Goal: Information Seeking & Learning: Learn about a topic

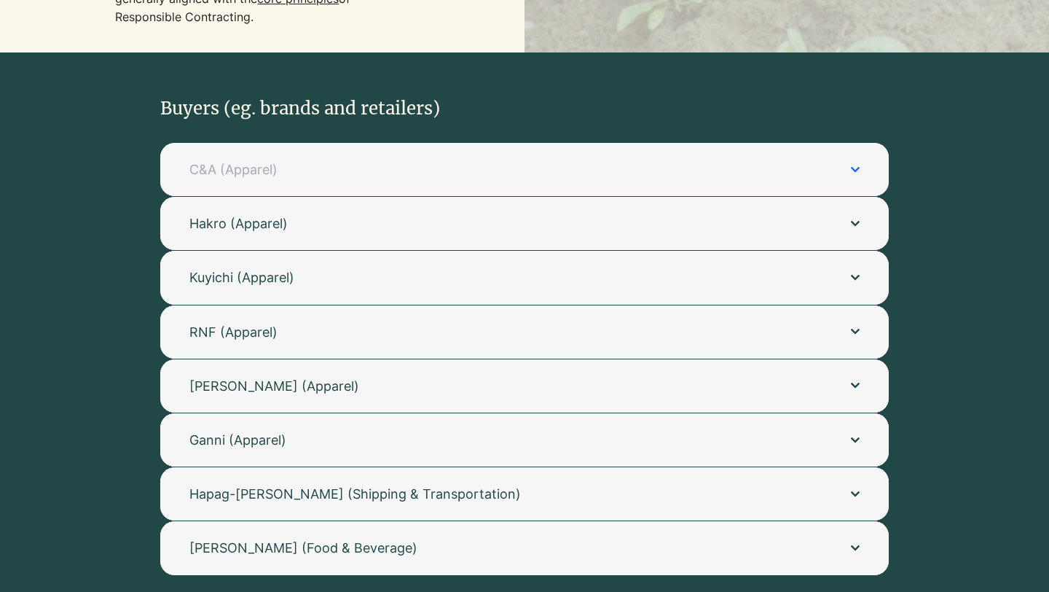
scroll to position [351, 0]
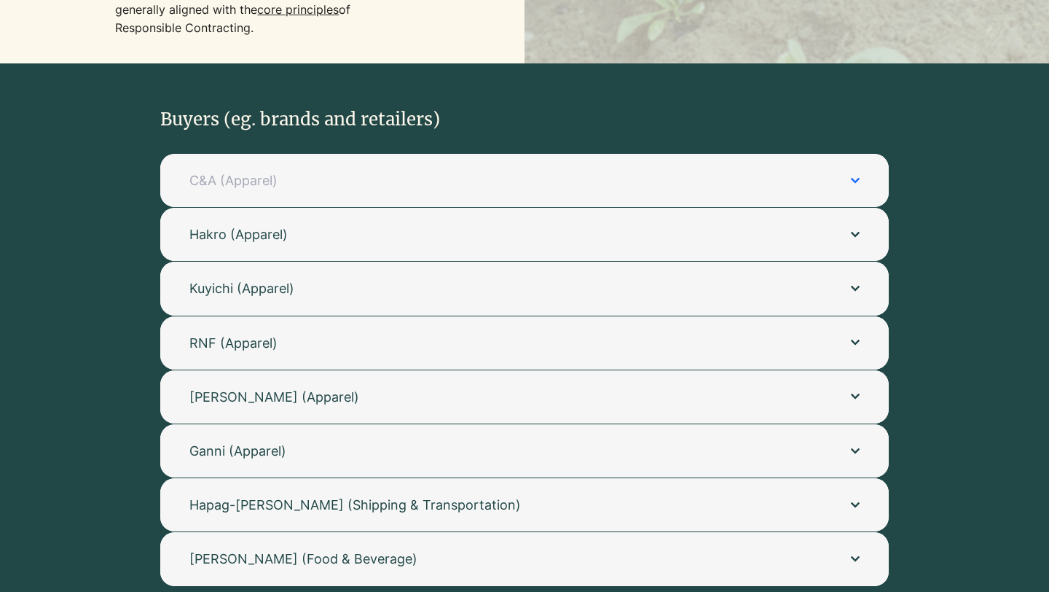
click at [418, 170] on button "C&A (Apparel)" at bounding box center [524, 180] width 729 height 53
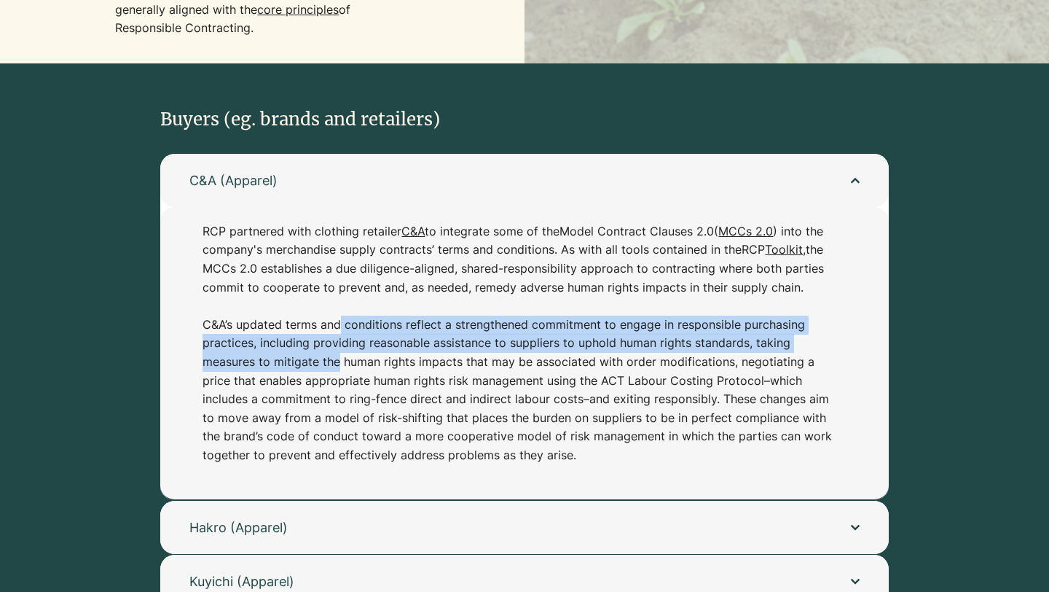
drag, startPoint x: 336, startPoint y: 327, endPoint x: 336, endPoint y: 354, distance: 27.0
click at [336, 355] on p "RCP partnered with clothing retailer C&A to integrate some of the Model Contrac…" at bounding box center [518, 343] width 630 height 243
click at [302, 195] on button "C&A (Apparel)" at bounding box center [524, 180] width 729 height 53
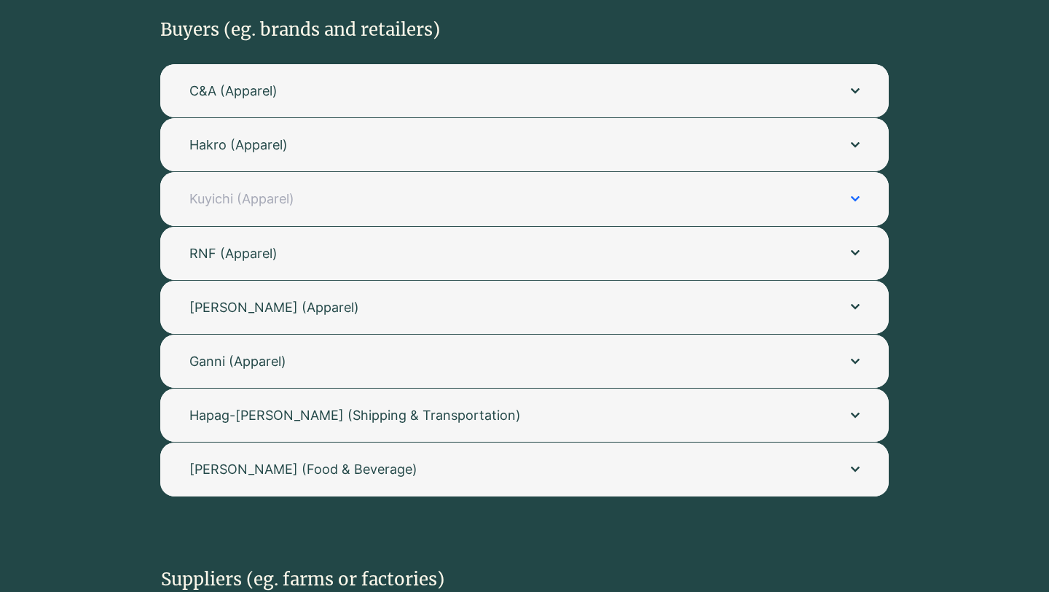
scroll to position [456, 0]
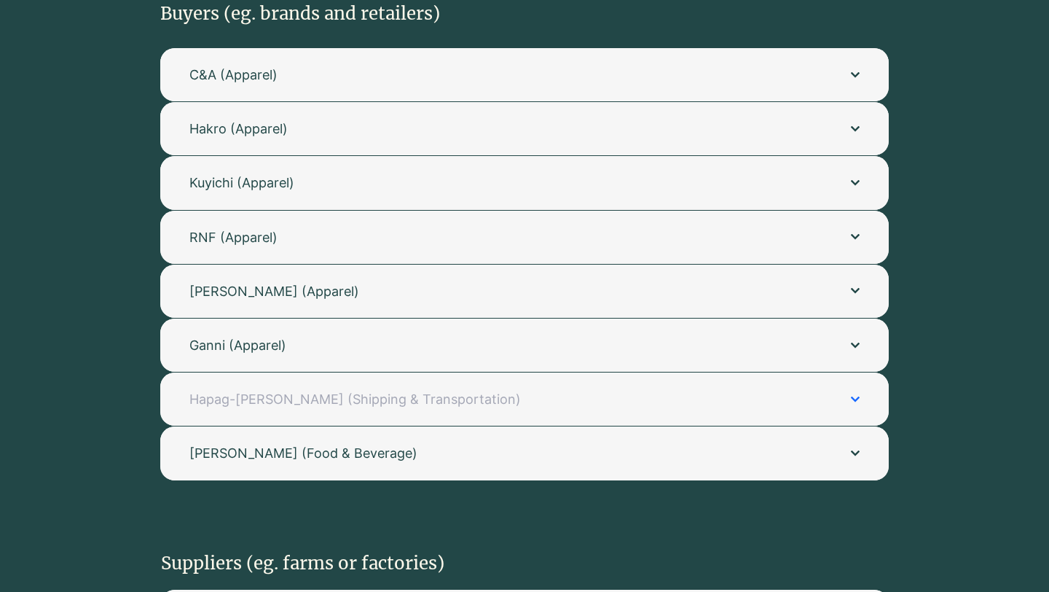
click at [269, 409] on button "Hapag-Lloyd (Shipping & Transportation)" at bounding box center [524, 398] width 729 height 53
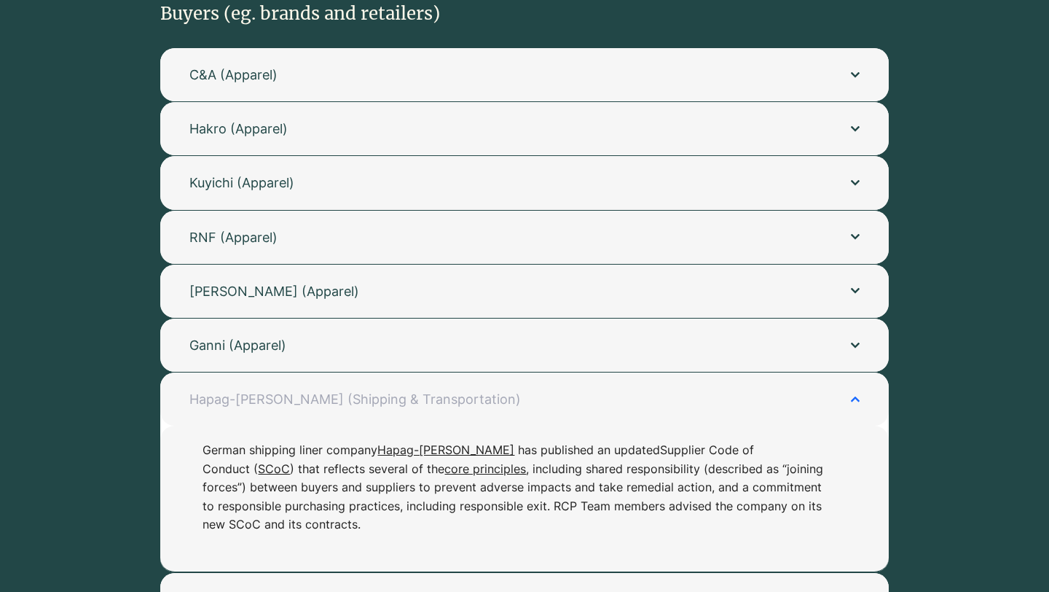
click at [269, 409] on button "Hapag-Lloyd (Shipping & Transportation)" at bounding box center [524, 398] width 729 height 53
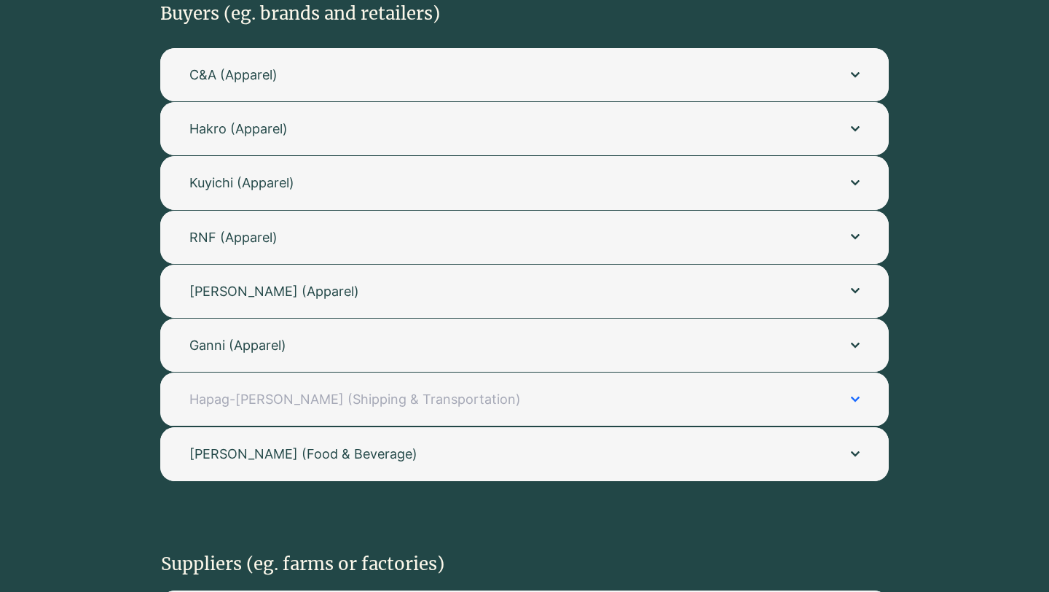
click at [269, 409] on button "Hapag-Lloyd (Shipping & Transportation)" at bounding box center [524, 398] width 729 height 53
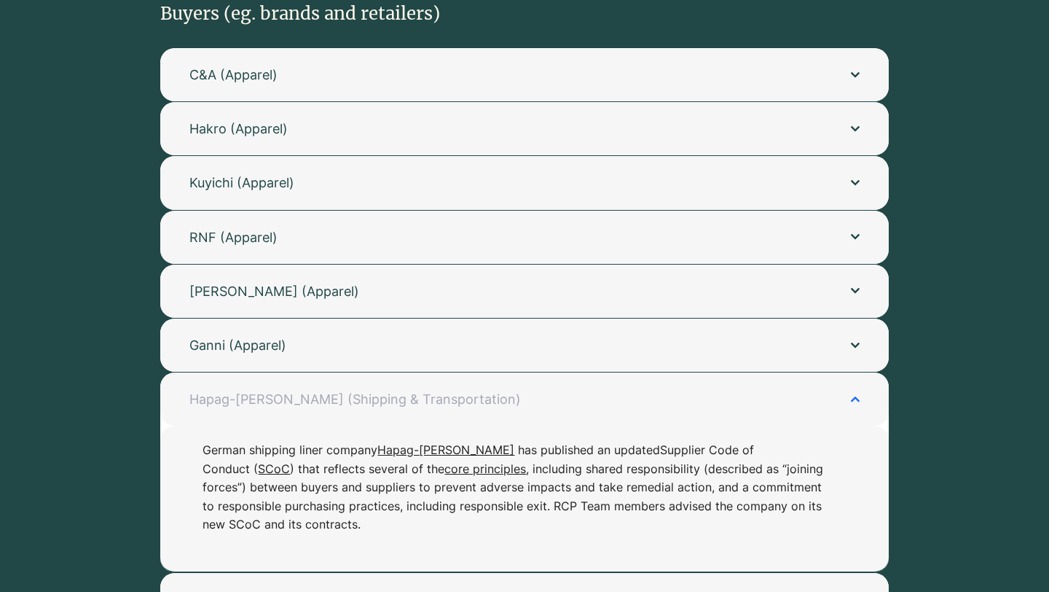
click at [269, 409] on button "Hapag-Lloyd (Shipping & Transportation)" at bounding box center [524, 398] width 729 height 53
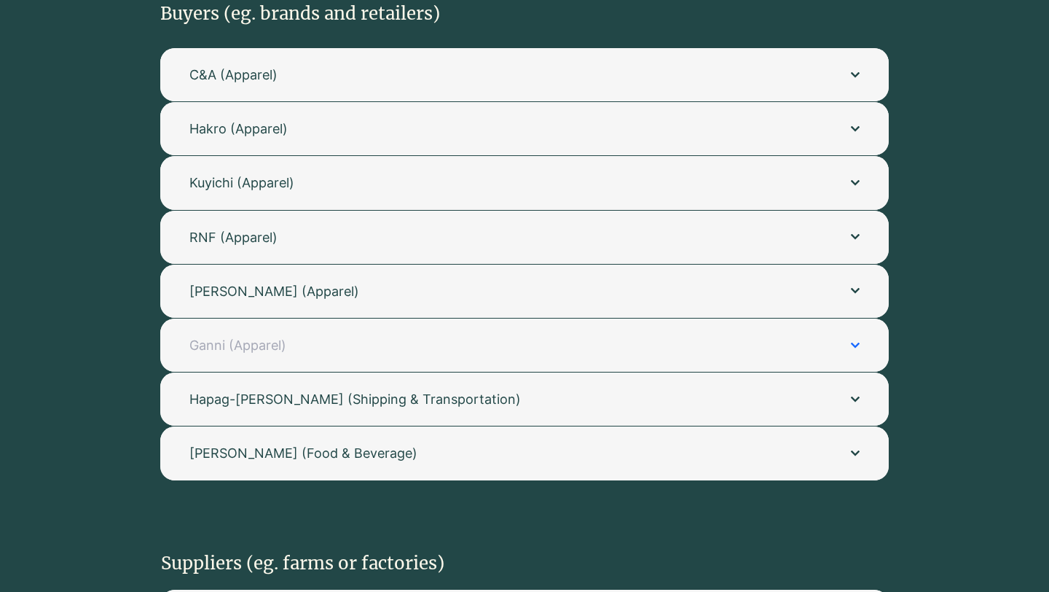
click at [245, 335] on button "Ganni (Apparel)" at bounding box center [524, 344] width 729 height 53
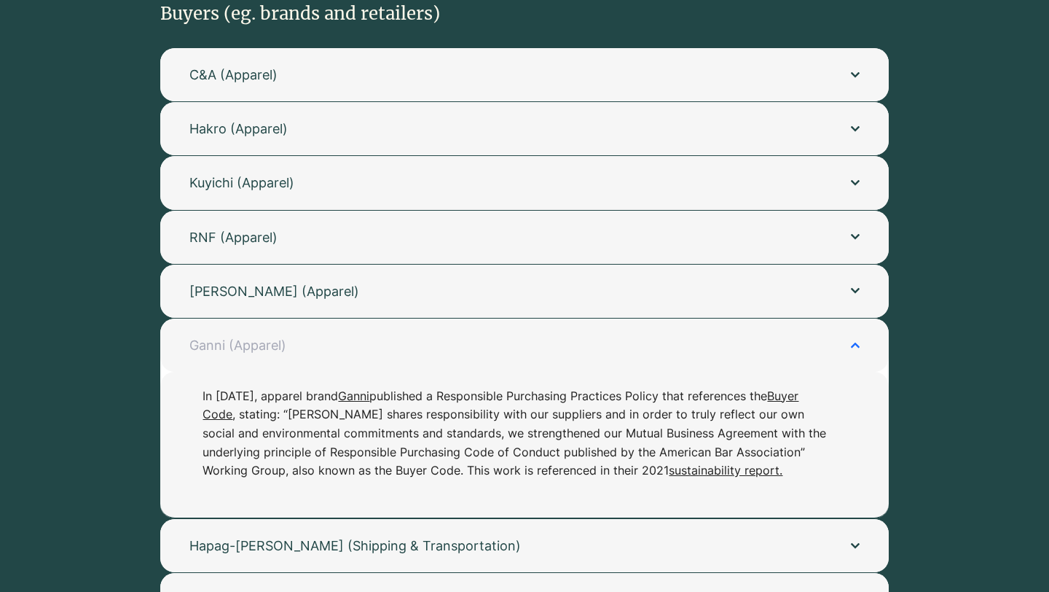
click at [245, 335] on button "Ganni (Apparel)" at bounding box center [524, 344] width 729 height 53
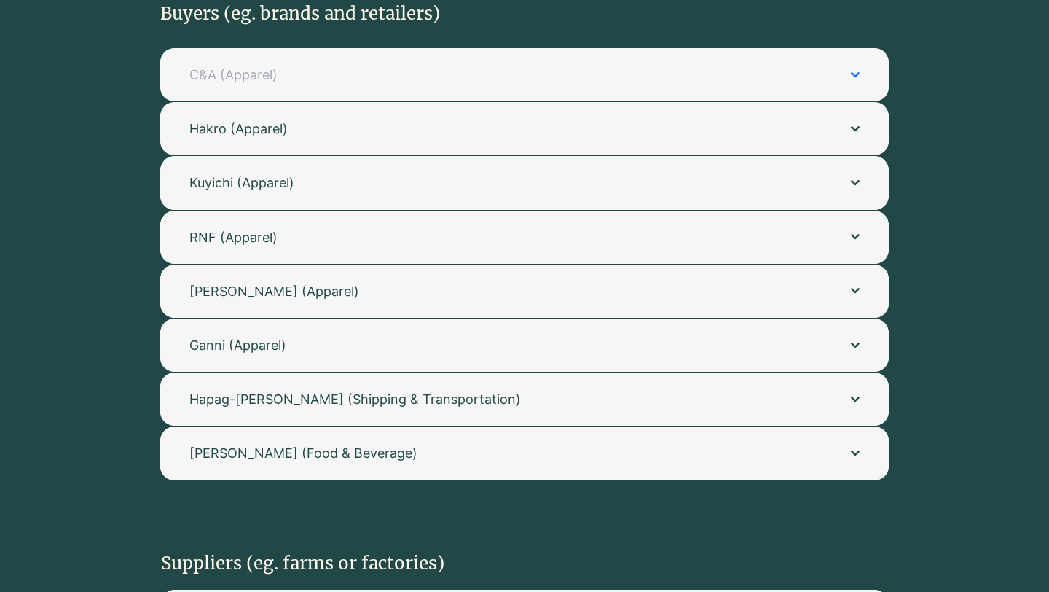
click at [254, 95] on button "C&A (Apparel)" at bounding box center [524, 74] width 729 height 53
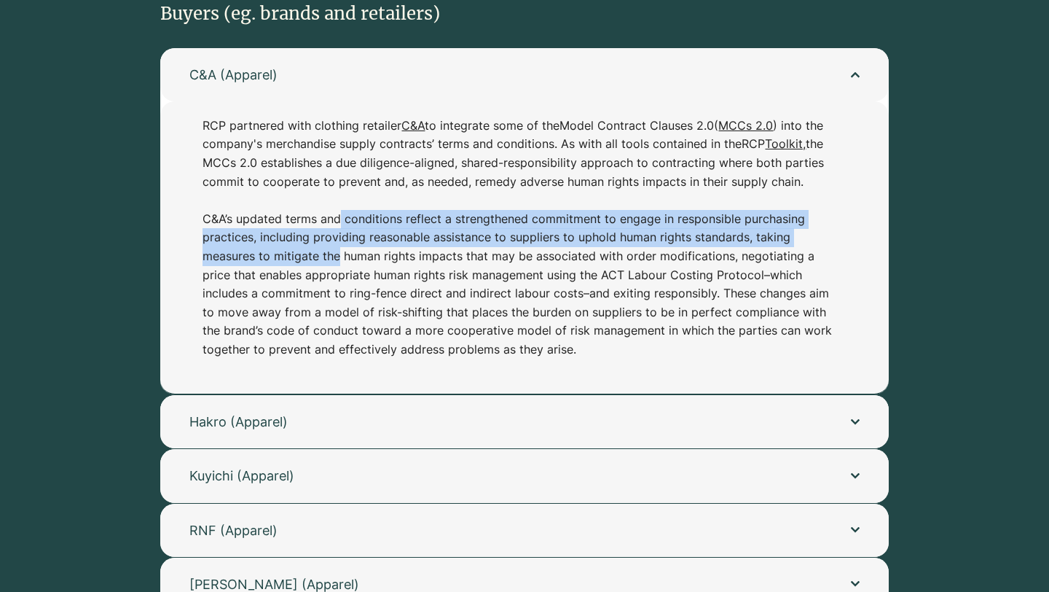
drag, startPoint x: 205, startPoint y: 128, endPoint x: 205, endPoint y: 378, distance: 250.0
click at [205, 378] on div "RCP partnered with clothing retailer C&A to integrate some of the Model Contrac…" at bounding box center [518, 248] width 630 height 263
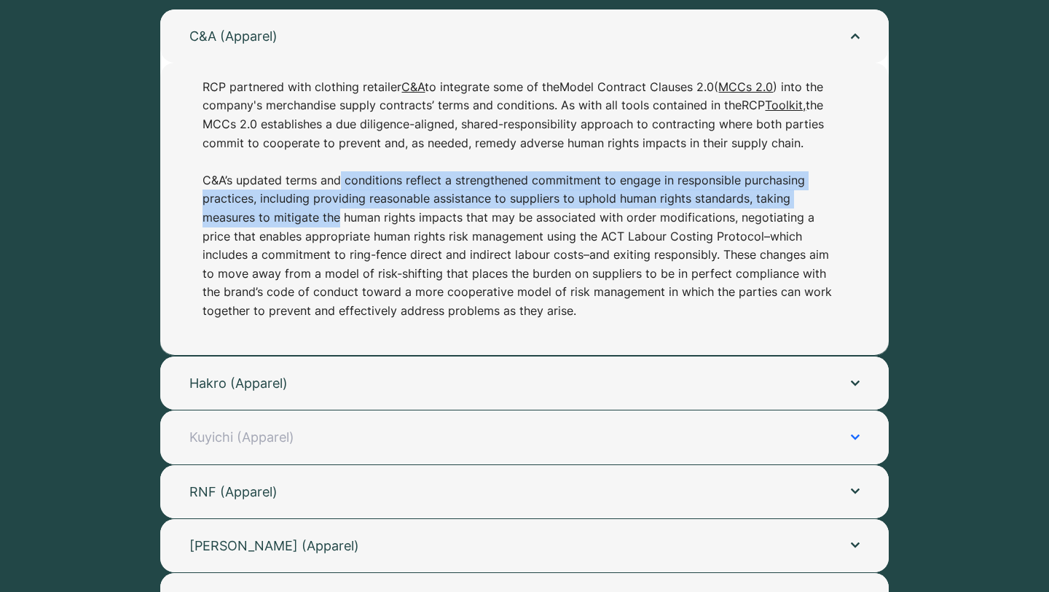
scroll to position [482, 0]
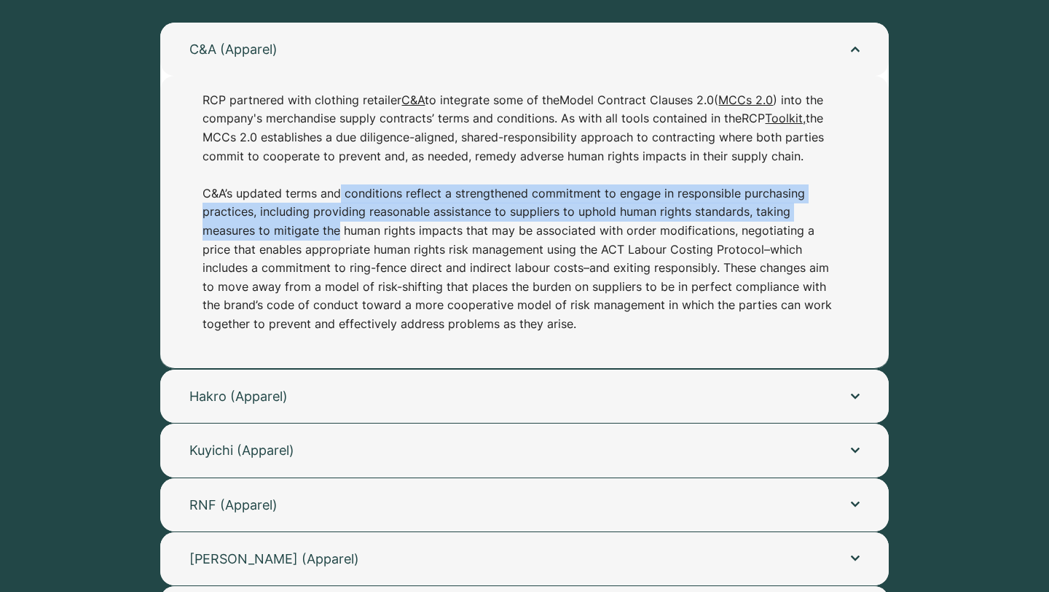
click at [692, 232] on p "RCP partnered with clothing retailer C&A to integrate some of the Model Contrac…" at bounding box center [518, 212] width 630 height 243
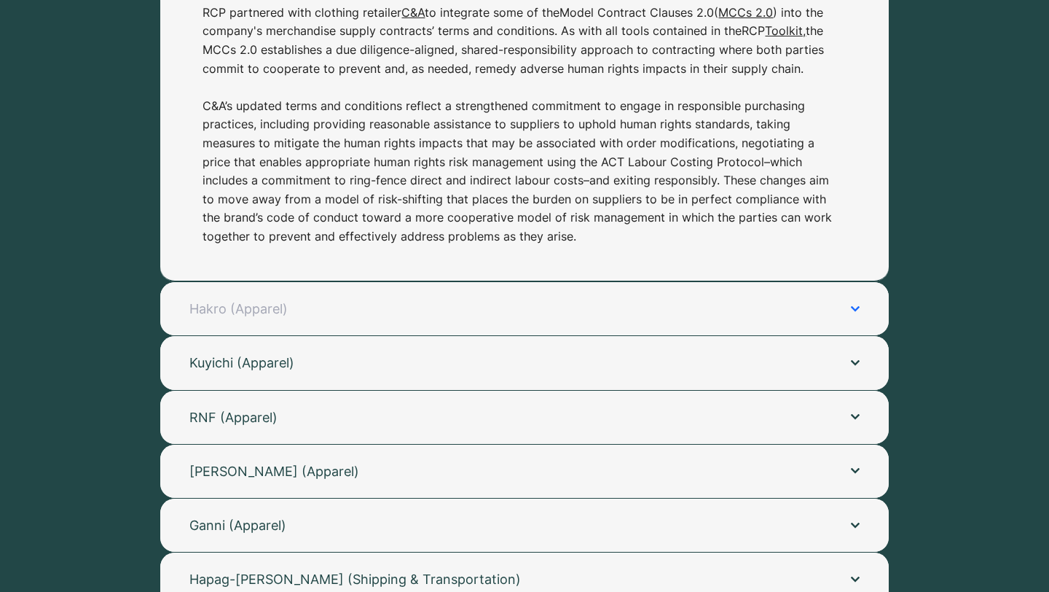
scroll to position [575, 0]
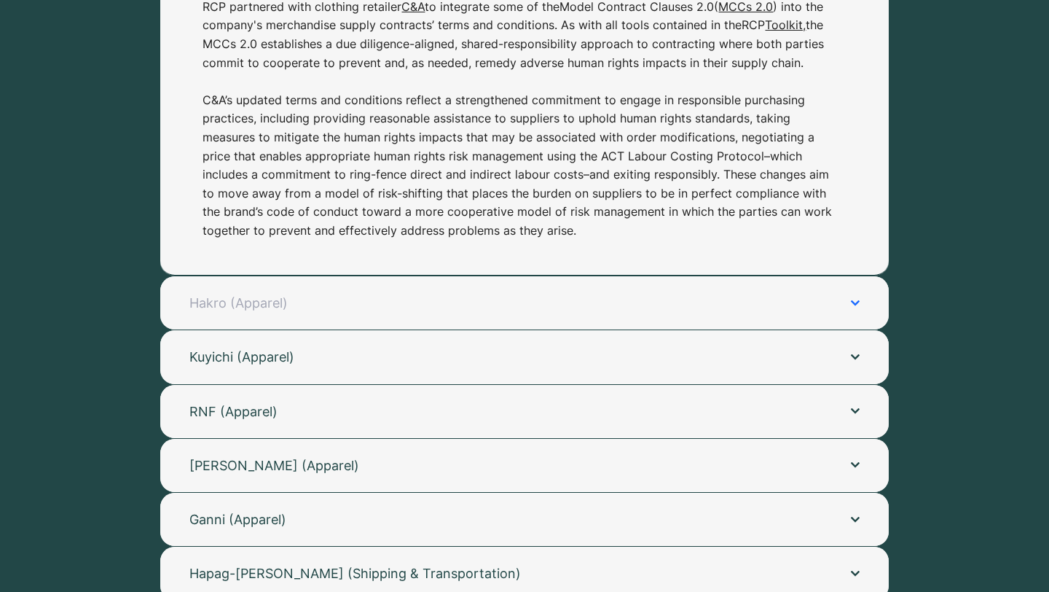
click at [479, 313] on button "Hakro (Apparel)" at bounding box center [524, 302] width 729 height 53
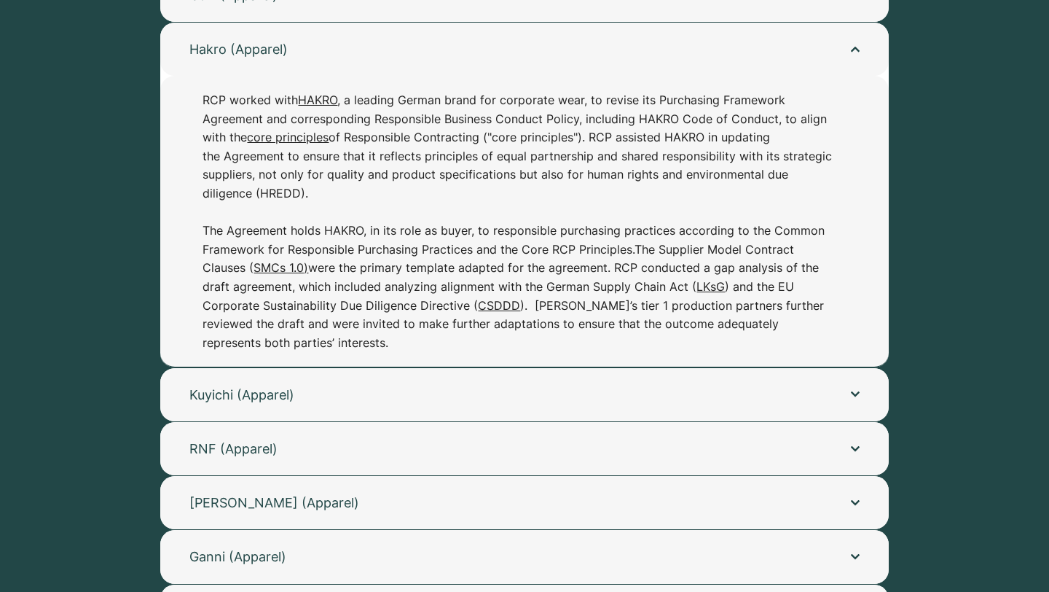
scroll to position [534, 0]
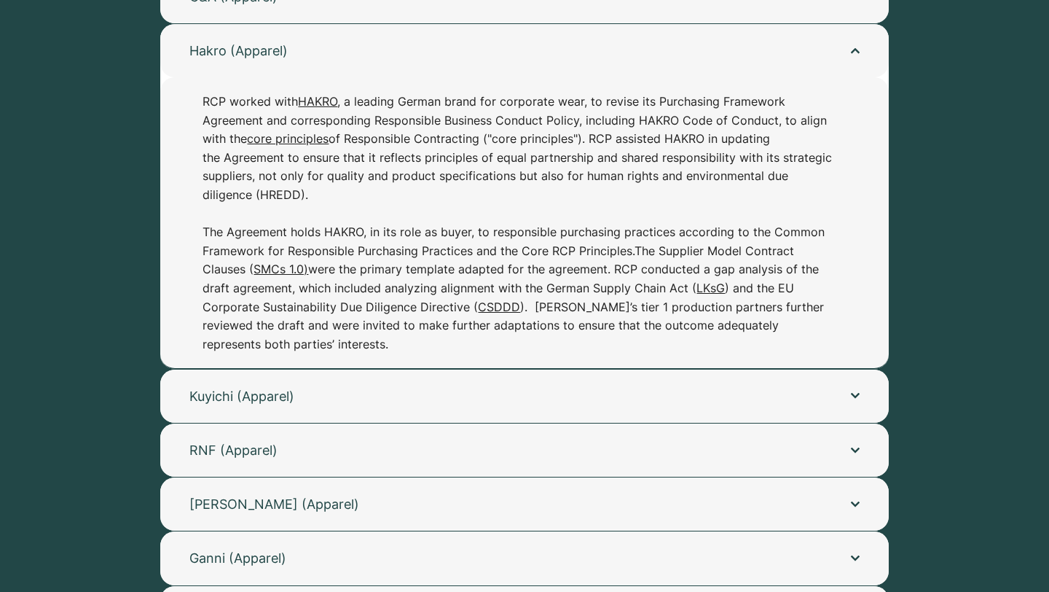
click at [437, 63] on button "Hakro (Apparel)" at bounding box center [524, 50] width 729 height 53
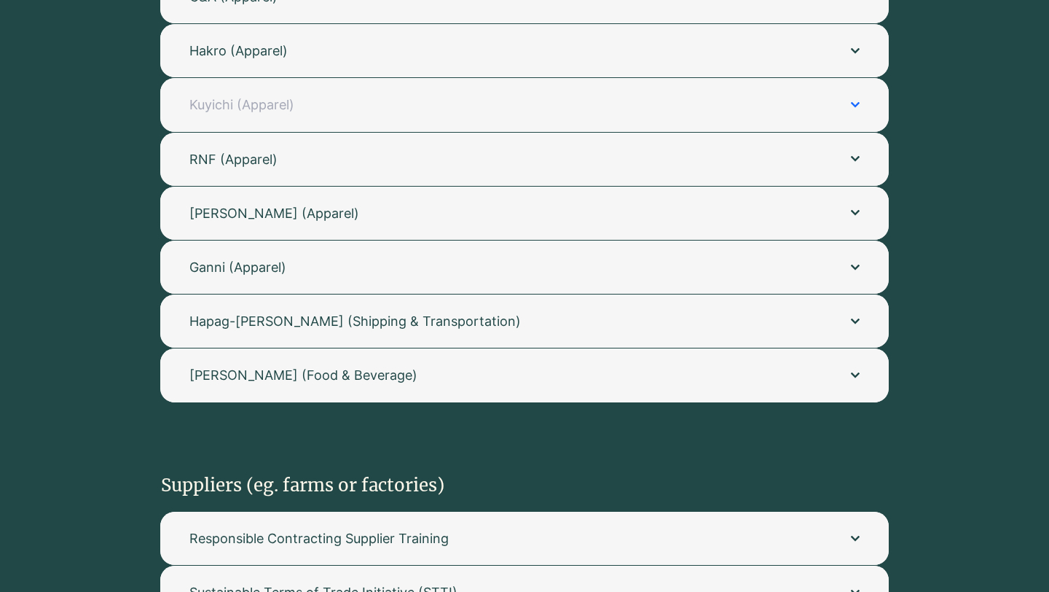
click at [407, 109] on span "Kuyichi (Apparel)" at bounding box center [505, 104] width 633 height 18
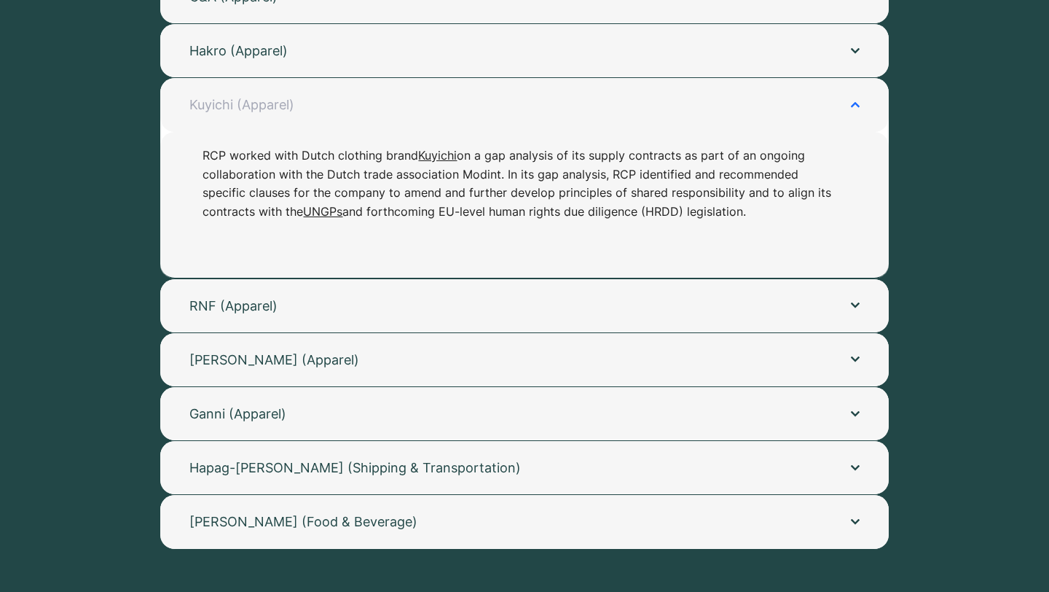
click at [407, 109] on span "Kuyichi (Apparel)" at bounding box center [505, 104] width 633 height 18
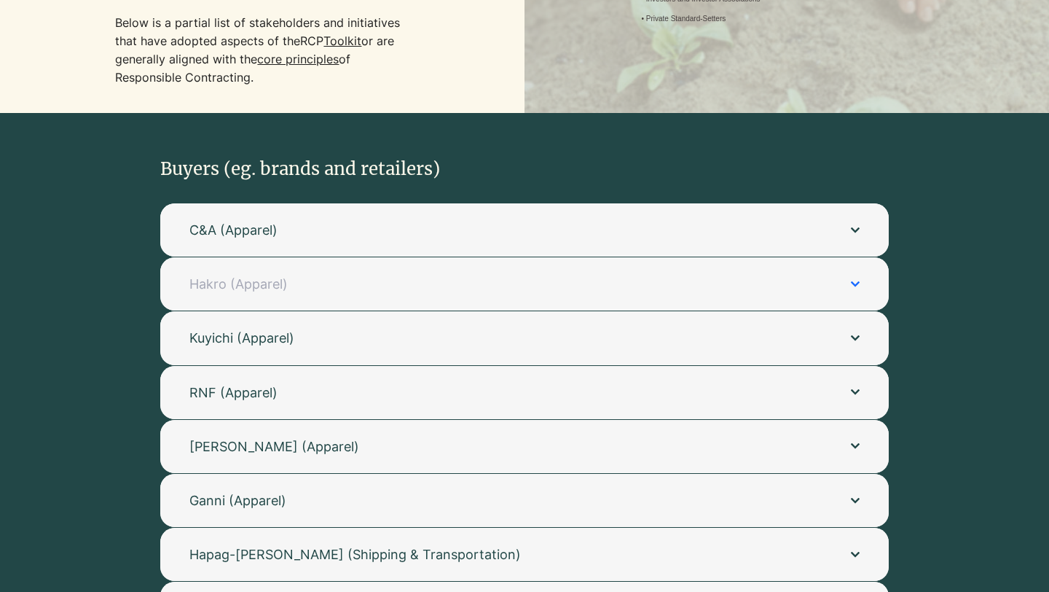
scroll to position [298, 0]
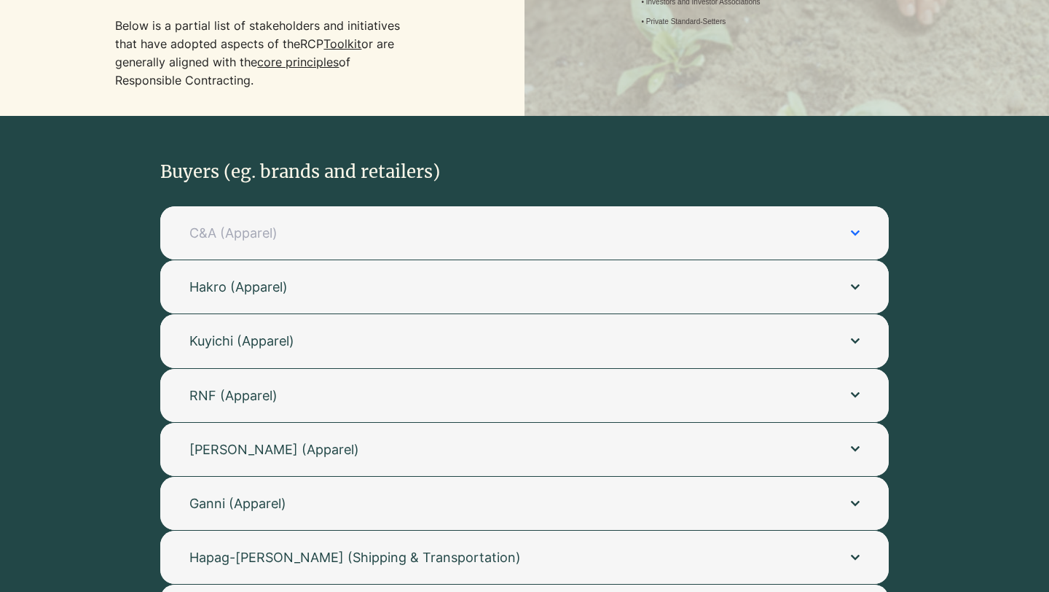
click at [351, 241] on span "C&A (Apparel)" at bounding box center [505, 233] width 633 height 18
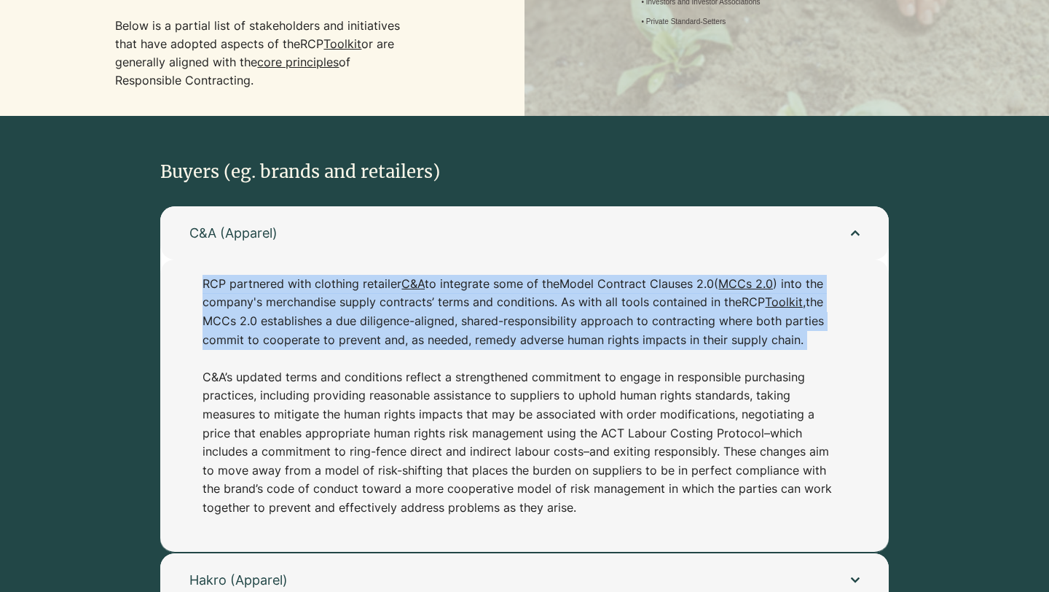
drag, startPoint x: 201, startPoint y: 284, endPoint x: 178, endPoint y: 355, distance: 75.1
click at [178, 355] on div "RCP partnered with clothing retailer C&A to integrate some of the Model Contrac…" at bounding box center [524, 405] width 729 height 292
click at [697, 319] on p "RCP partnered with clothing retailer C&A to integrate some of the Model Contrac…" at bounding box center [518, 396] width 630 height 243
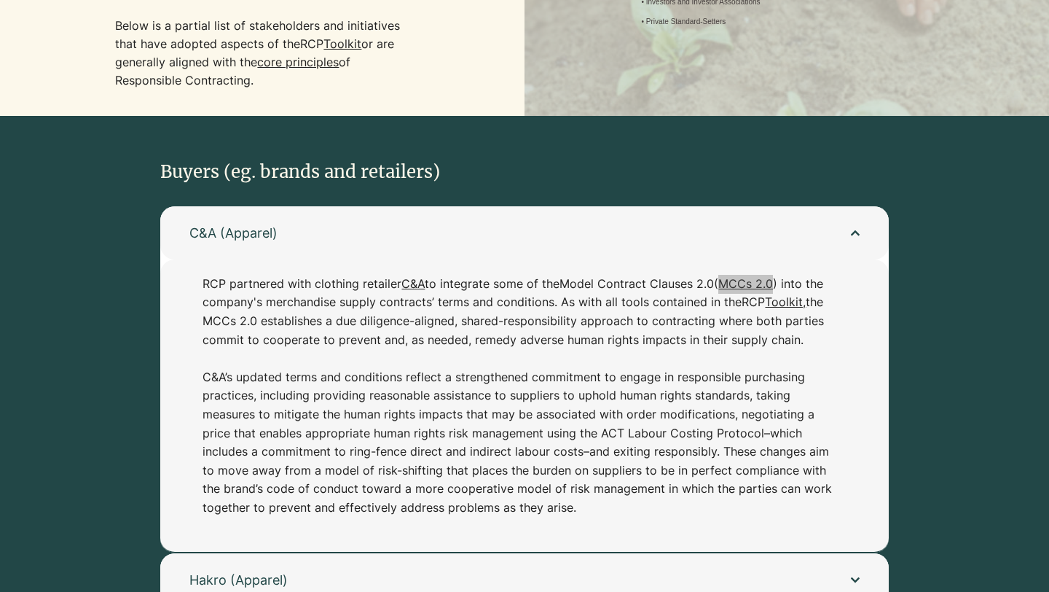
drag, startPoint x: 751, startPoint y: 287, endPoint x: 915, endPoint y: 2, distance: 328.8
click main "Case Study: C&A RCP partnered with clothing retailer C&A to integrate select cl…" at bounding box center [0, 0] width 0 height 0
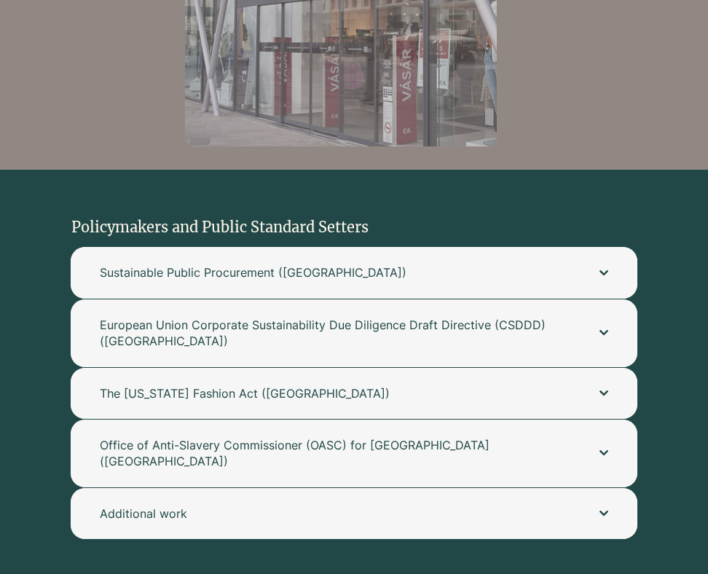
scroll to position [1296, 0]
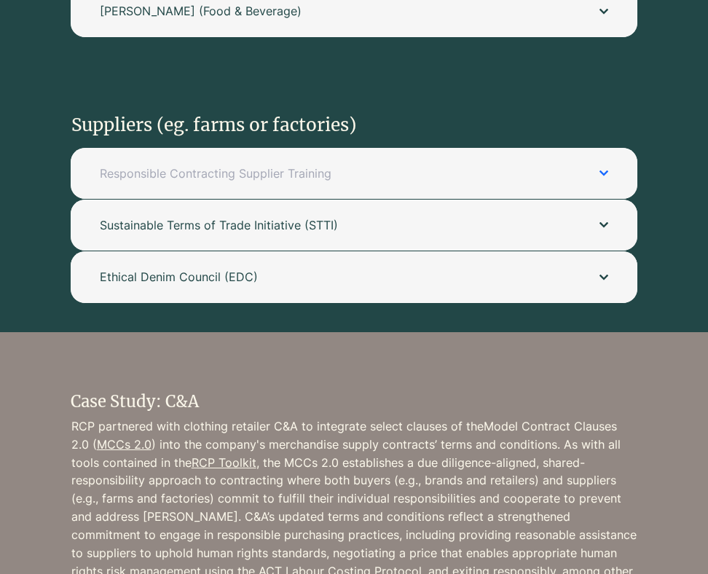
click at [321, 164] on button "Responsible Contracting Supplier Training" at bounding box center [354, 173] width 567 height 51
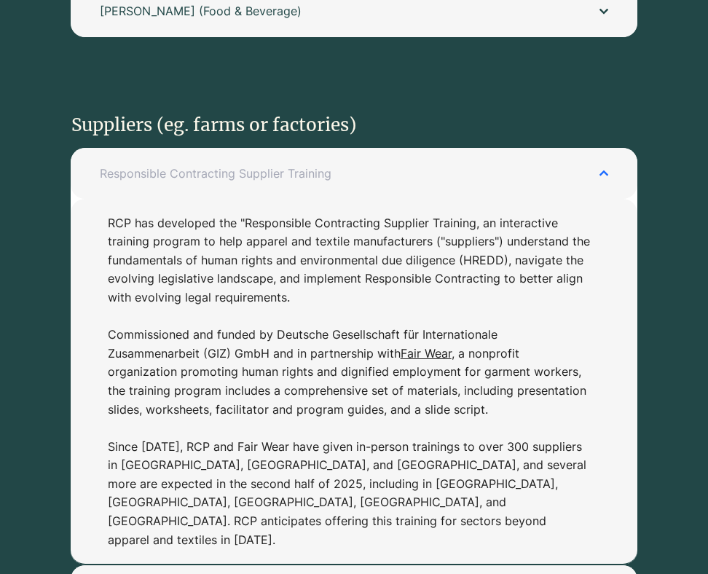
click at [321, 164] on button "Responsible Contracting Supplier Training" at bounding box center [354, 173] width 567 height 51
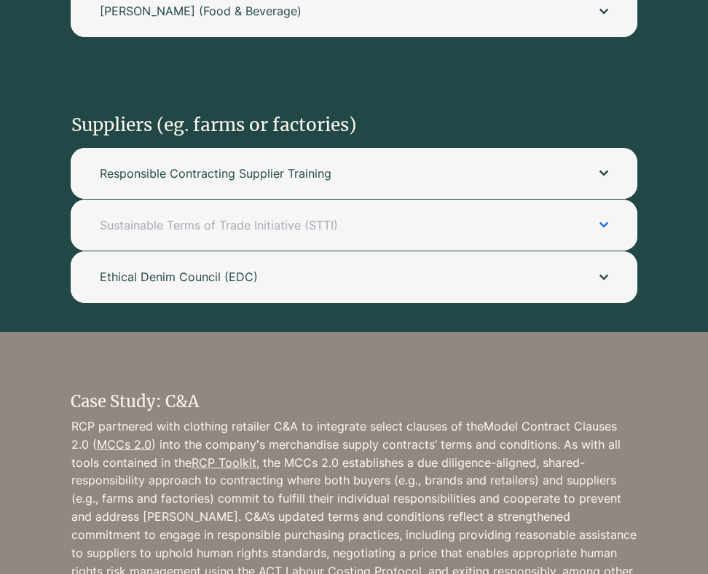
click at [307, 217] on button "Sustainable Terms of Trade Initiative (STTI)" at bounding box center [354, 225] width 567 height 51
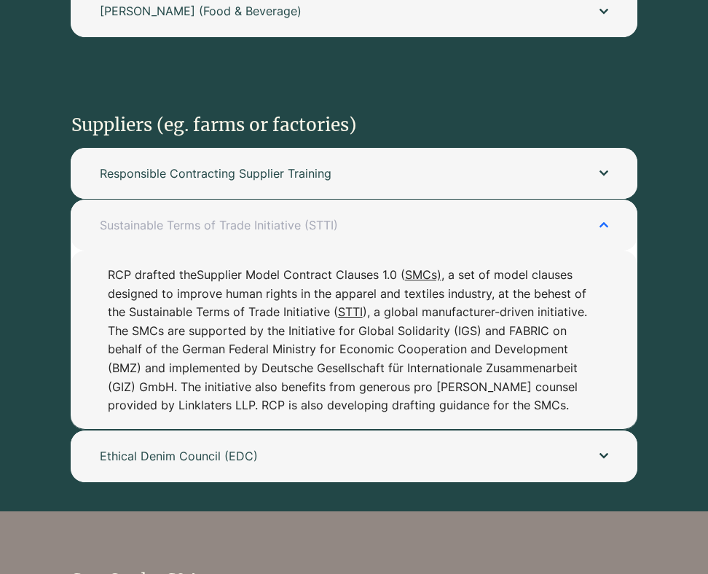
click at [307, 217] on button "Sustainable Terms of Trade Initiative (STTI)" at bounding box center [354, 225] width 567 height 51
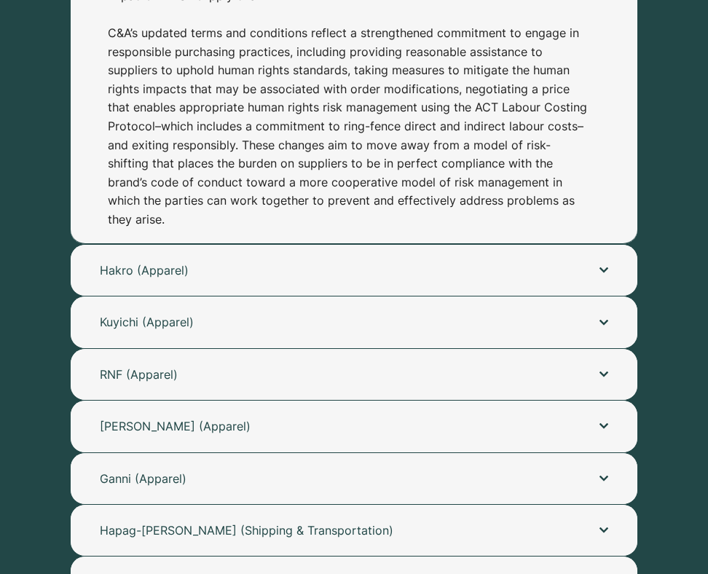
scroll to position [732, 0]
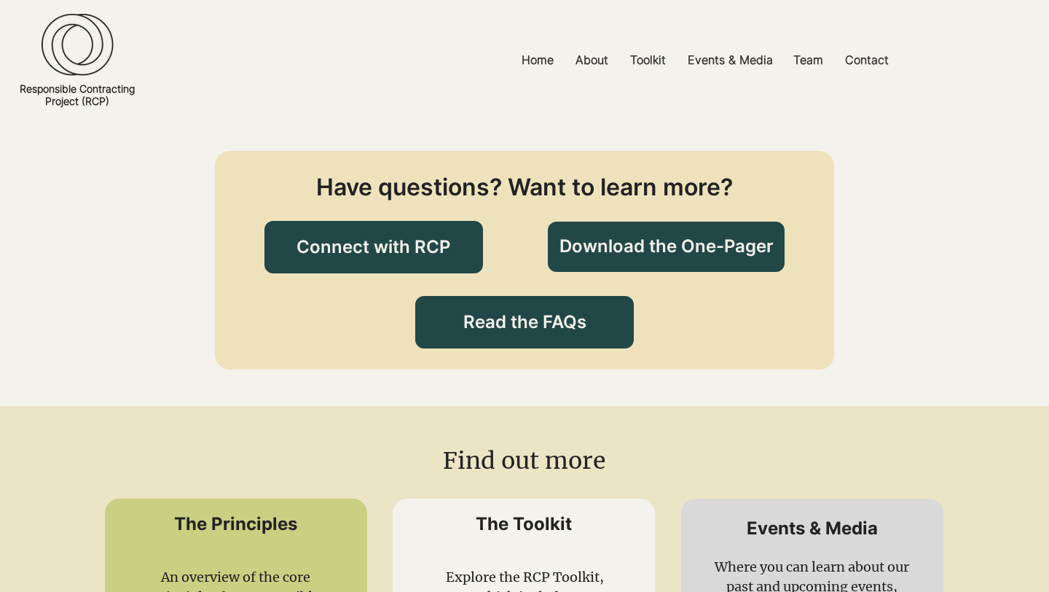
scroll to position [2702, 0]
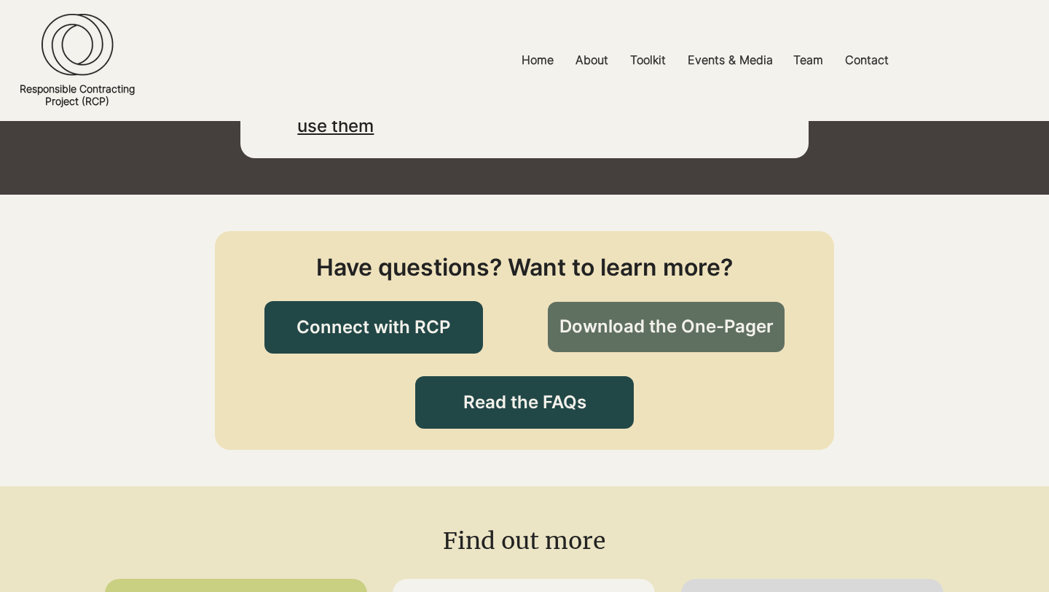
click at [723, 302] on link "Download the One-Pager" at bounding box center [666, 327] width 237 height 50
